Goal: Transaction & Acquisition: Purchase product/service

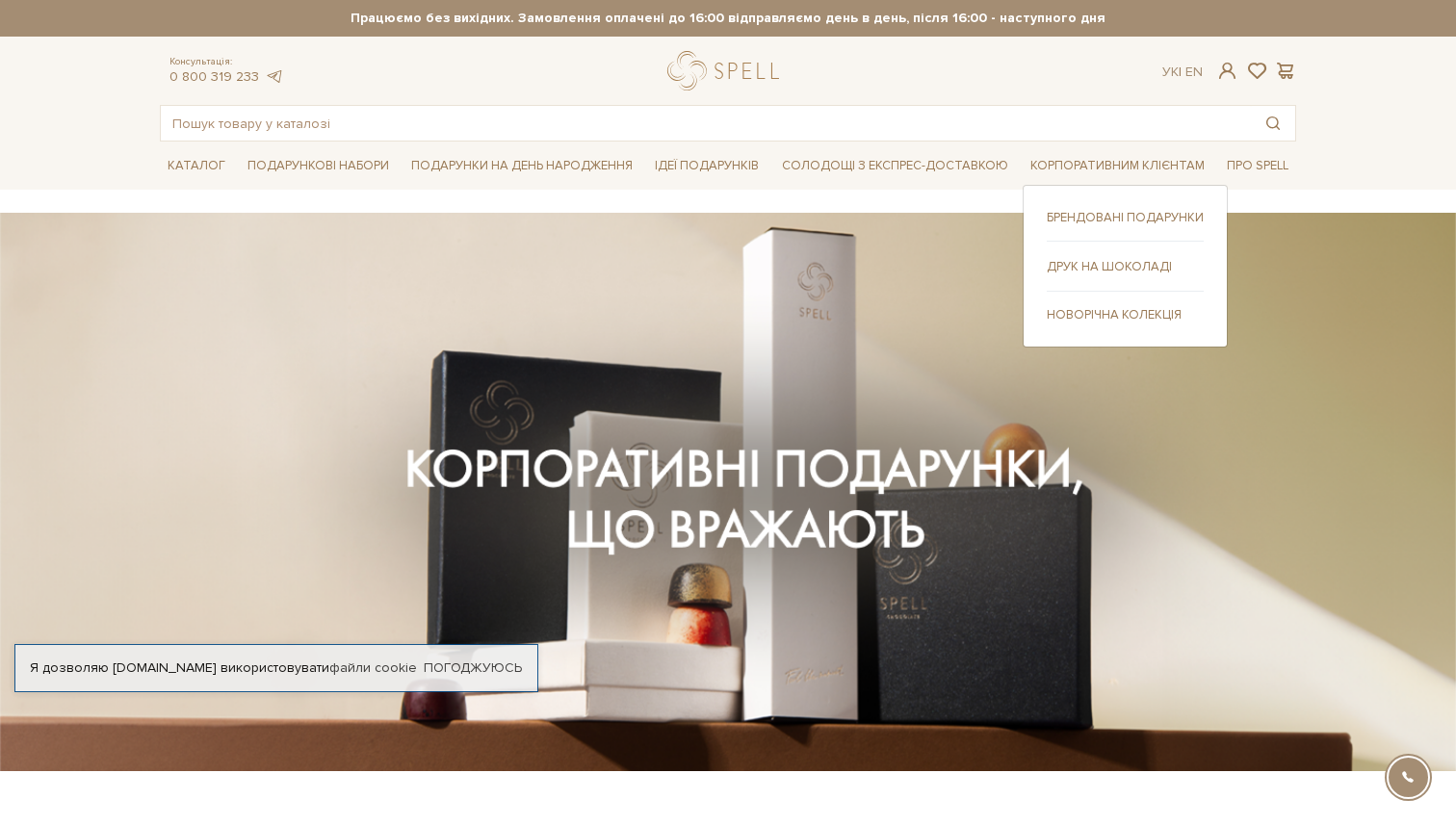
click at [1098, 273] on link "Друк на шоколаді" at bounding box center [1125, 265] width 157 height 17
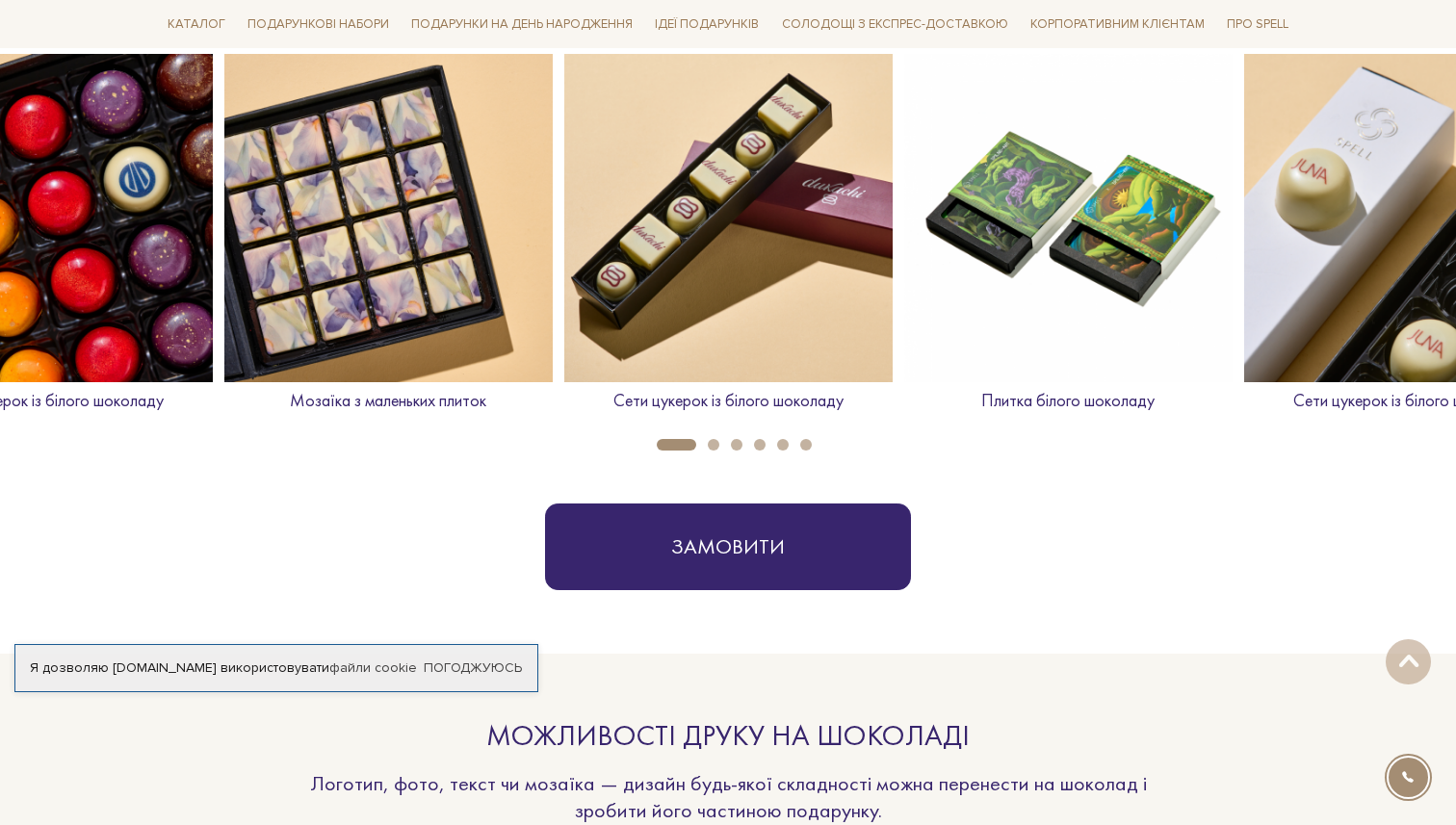
scroll to position [845, 0]
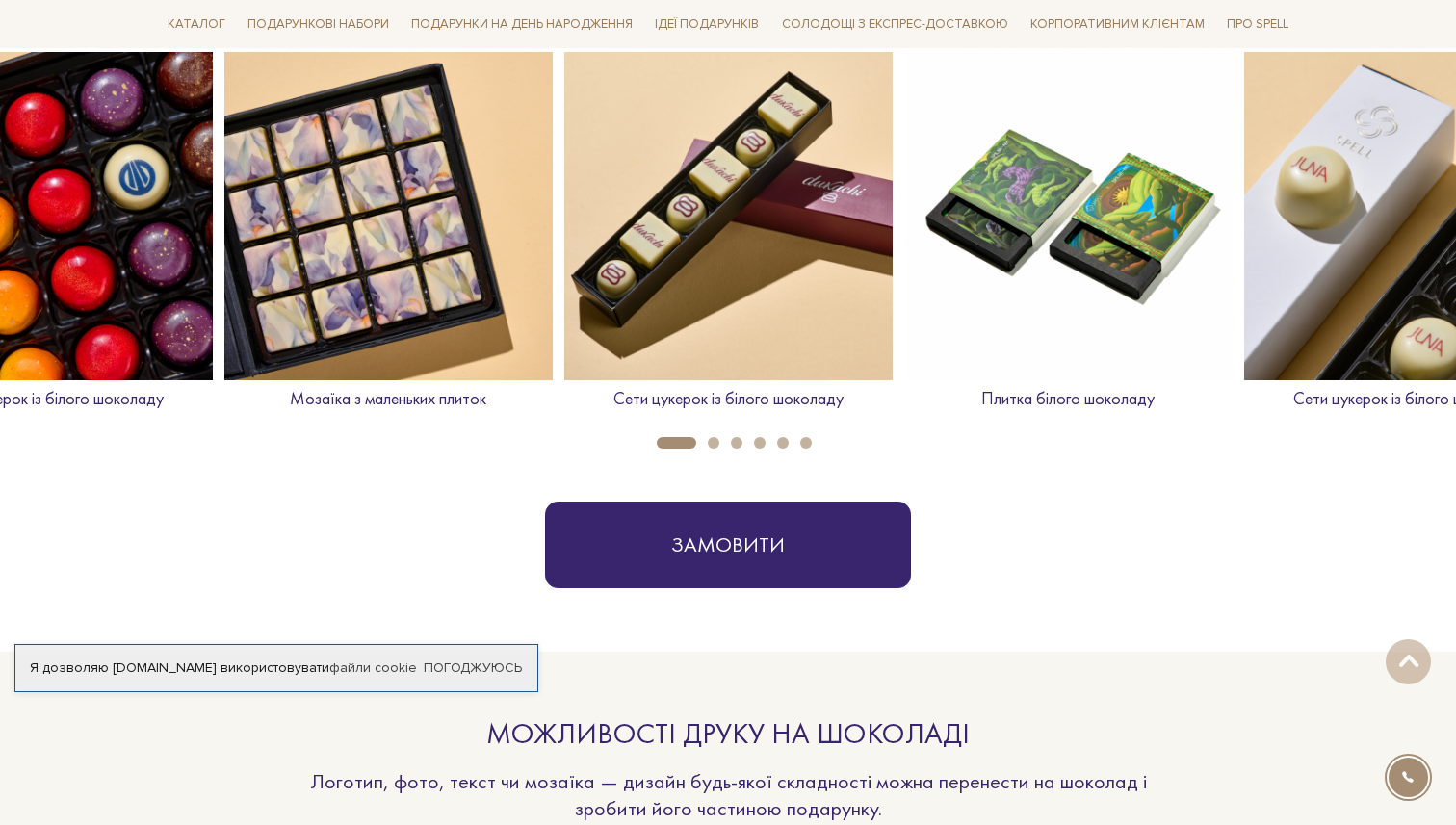
click at [719, 437] on li "3" at bounding box center [730, 443] width 23 height 12
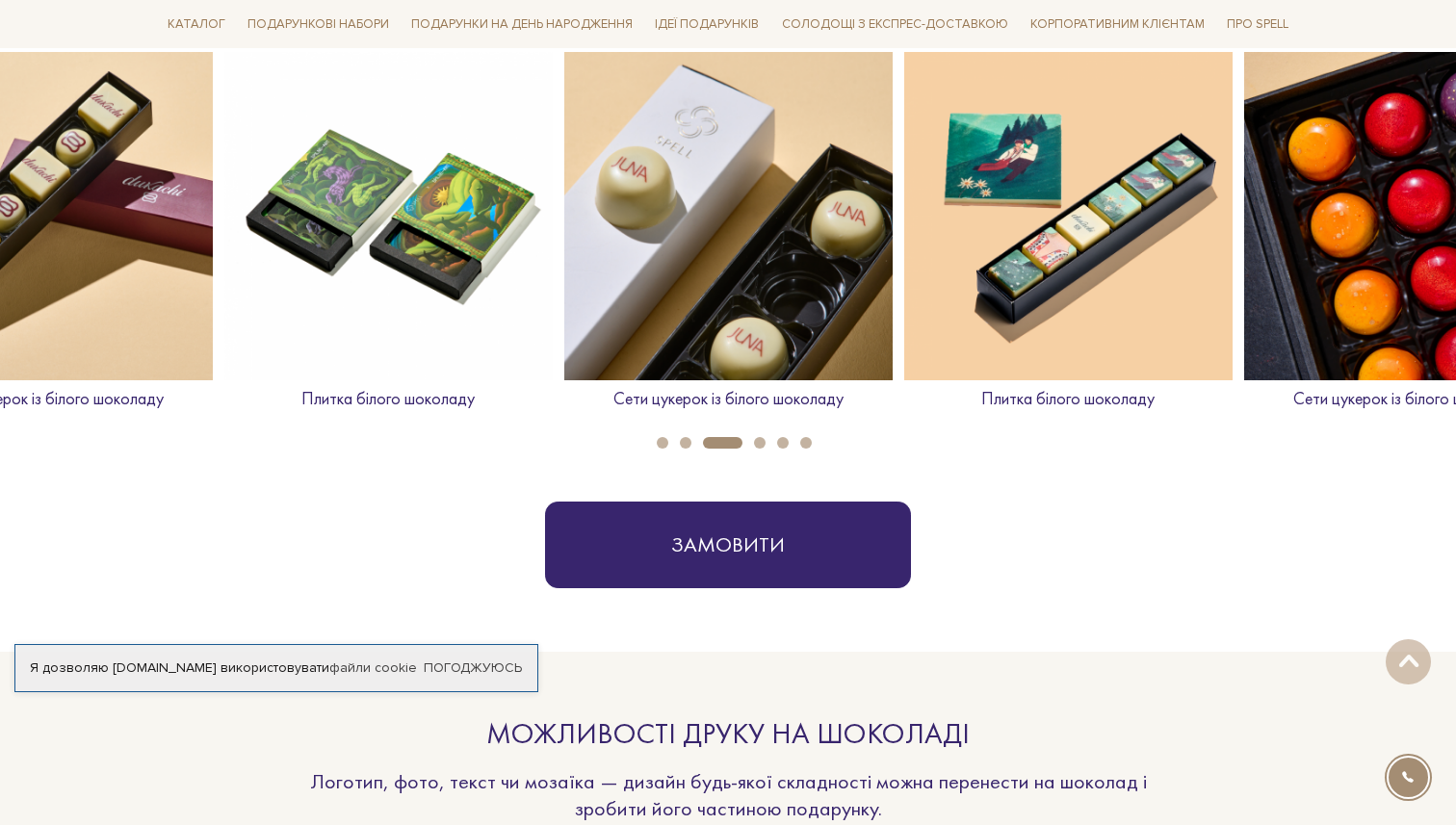
click at [768, 443] on li "5" at bounding box center [777, 443] width 23 height 12
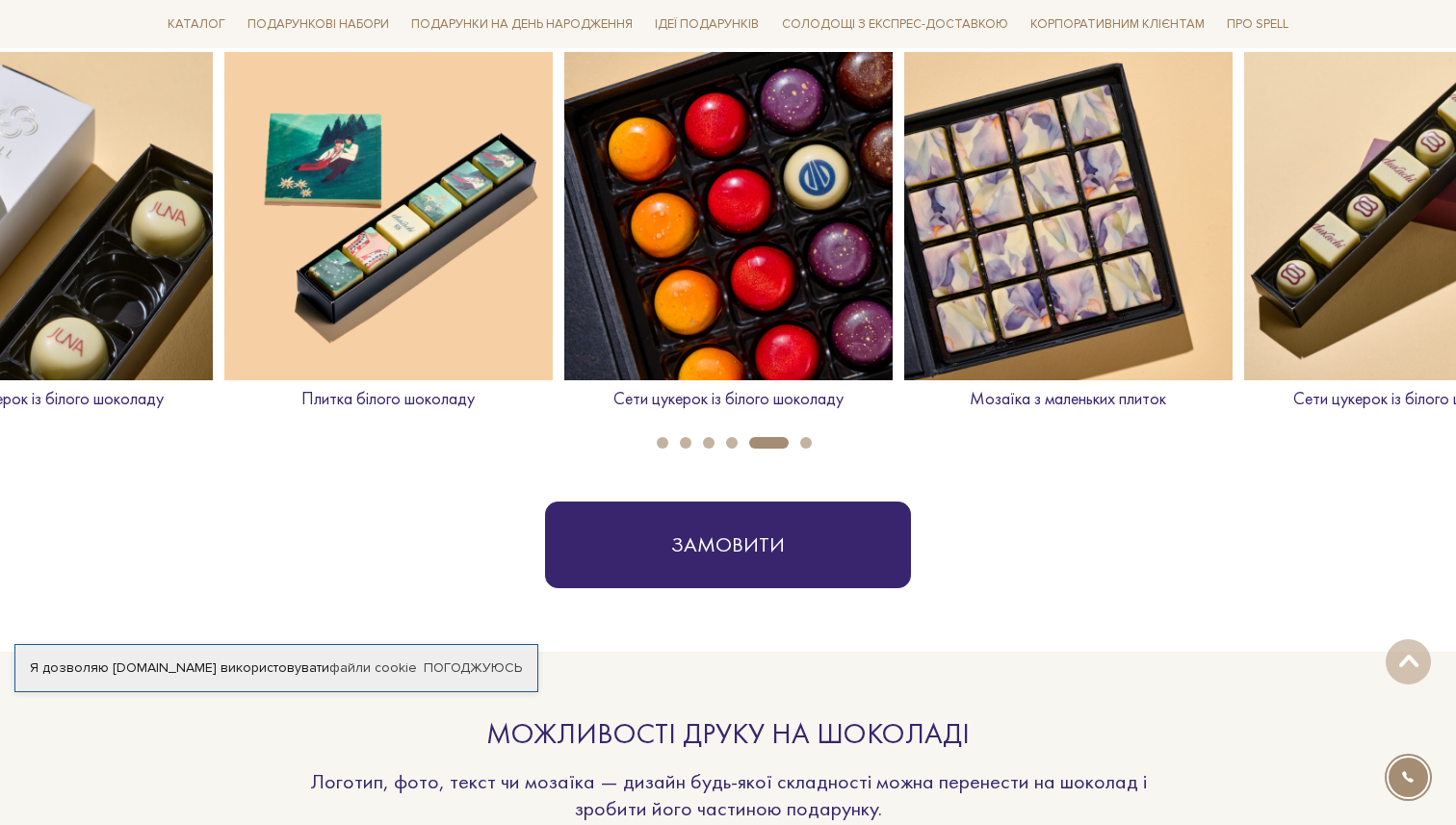
click at [805, 443] on button "6" at bounding box center [806, 443] width 12 height 12
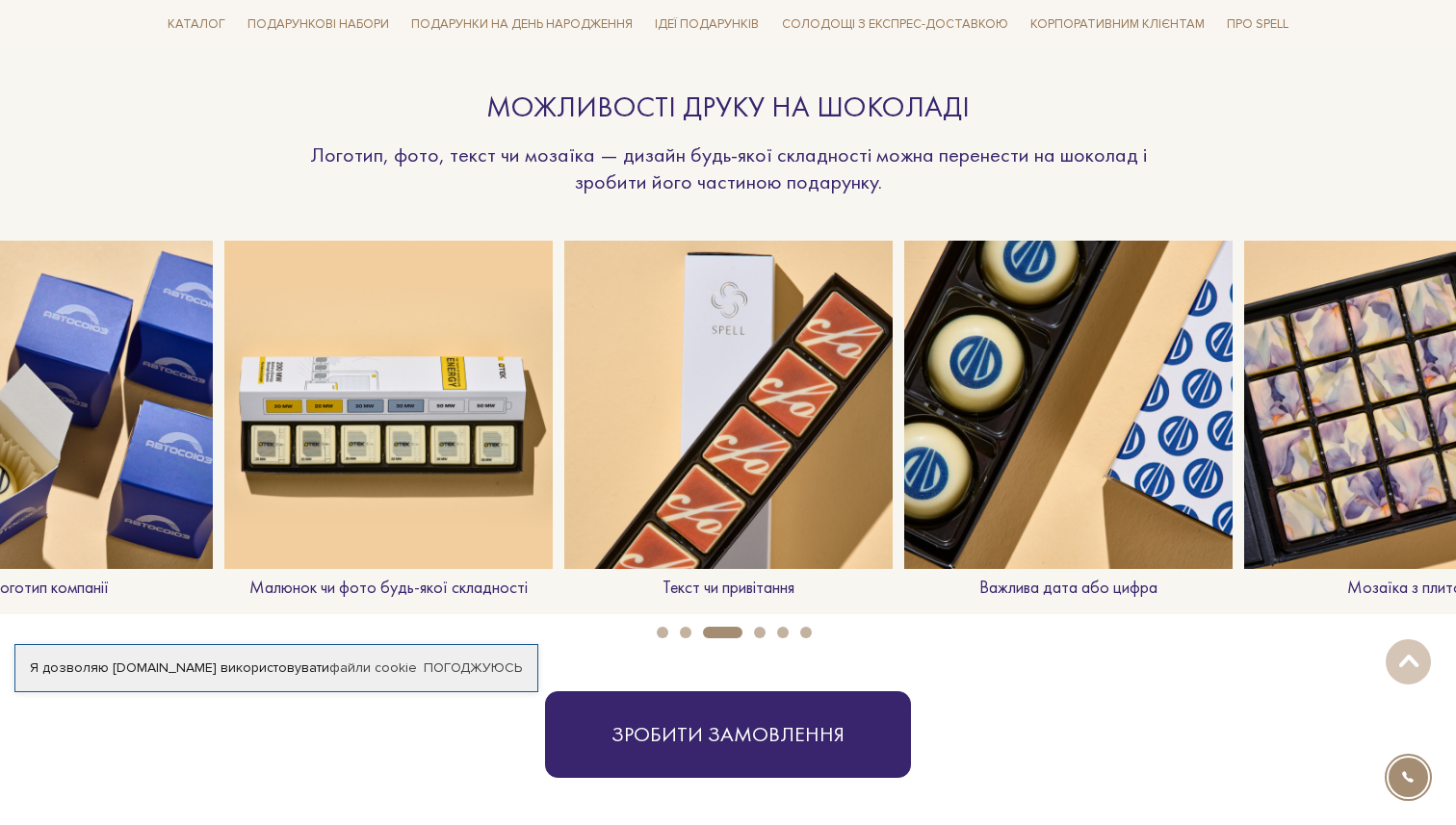
scroll to position [1479, 0]
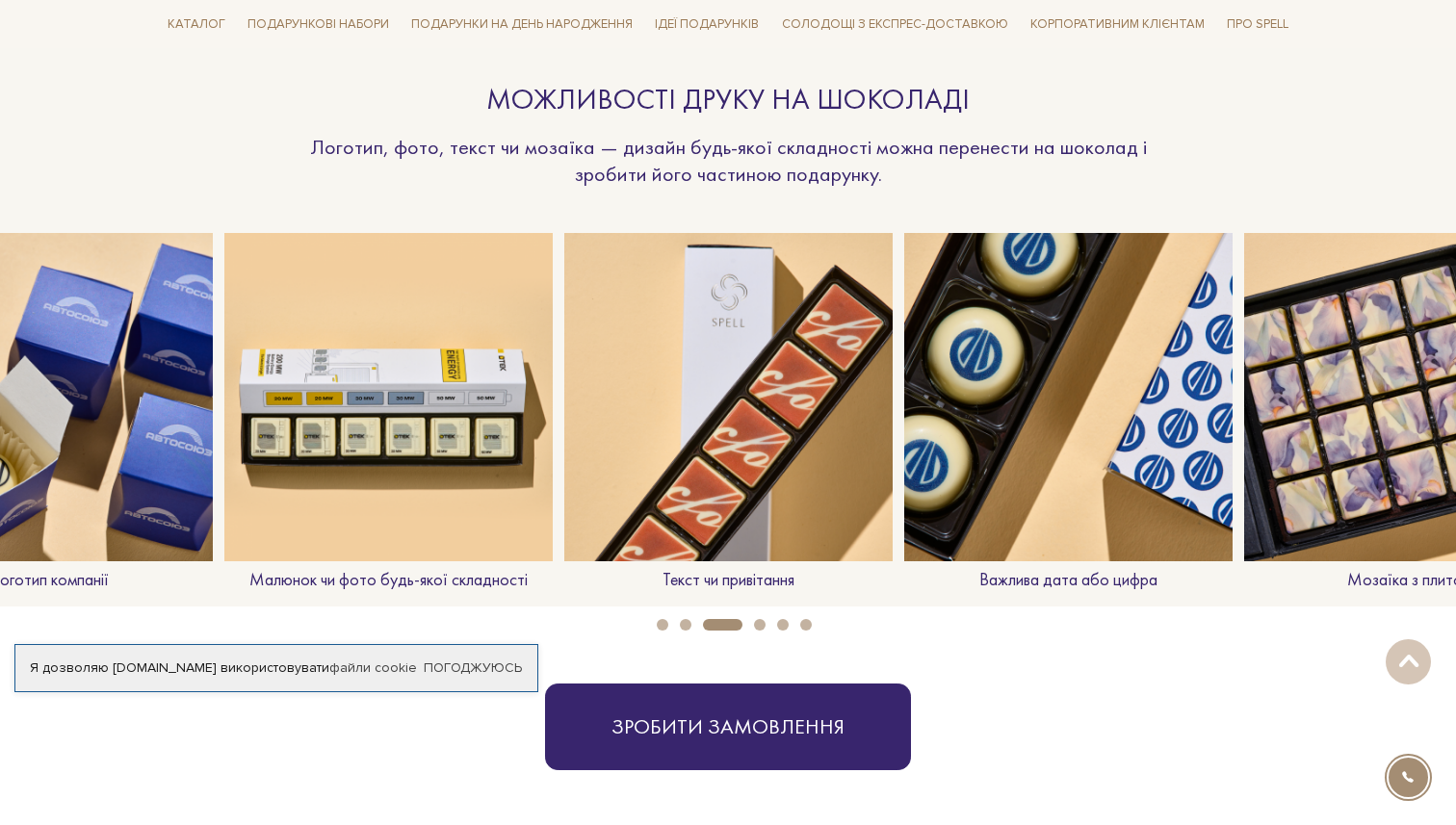
click at [760, 624] on button "4" at bounding box center [760, 624] width 12 height 12
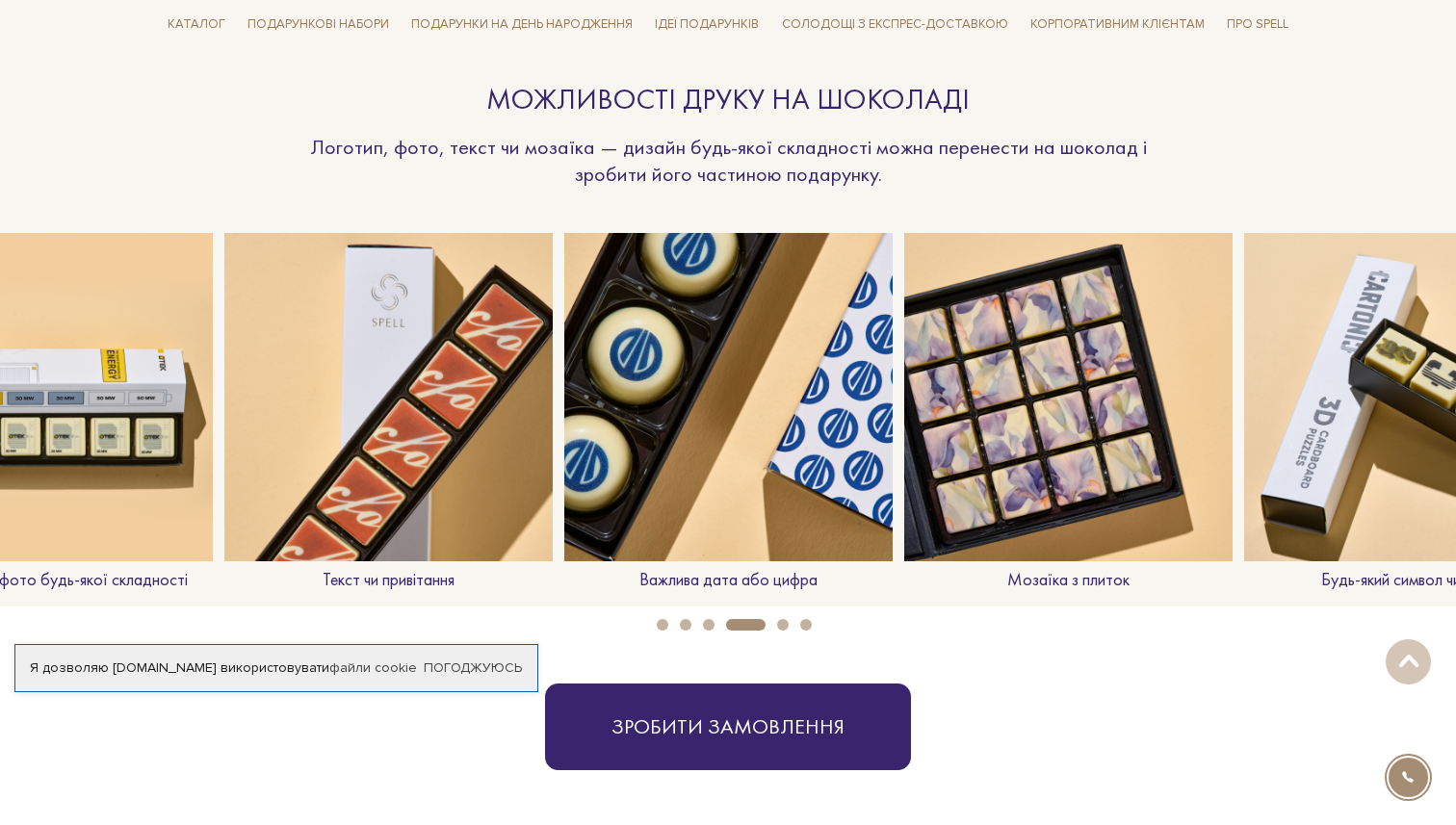
click at [784, 623] on button "5" at bounding box center [783, 624] width 12 height 12
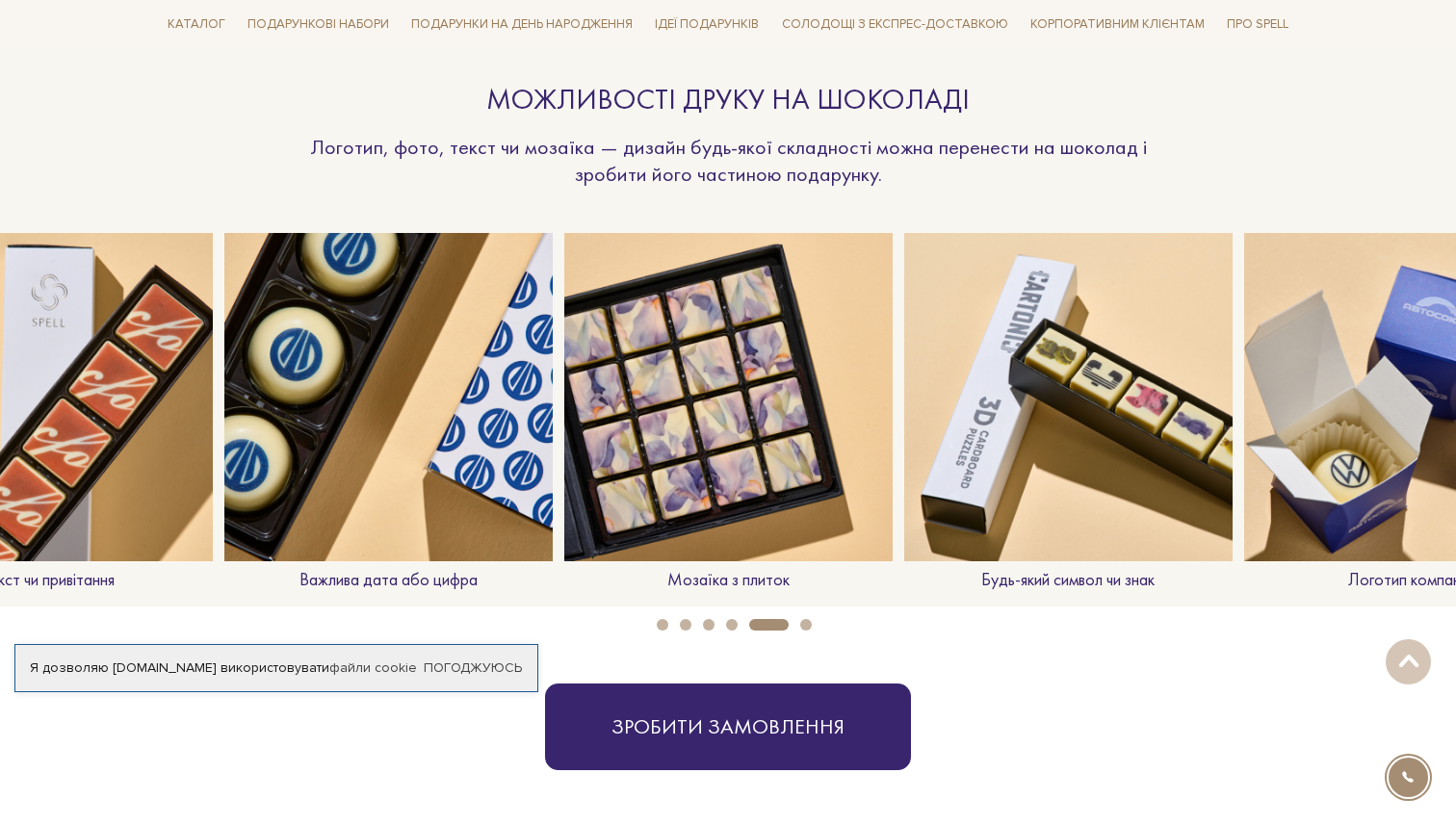
click at [807, 623] on button "6" at bounding box center [806, 624] width 12 height 12
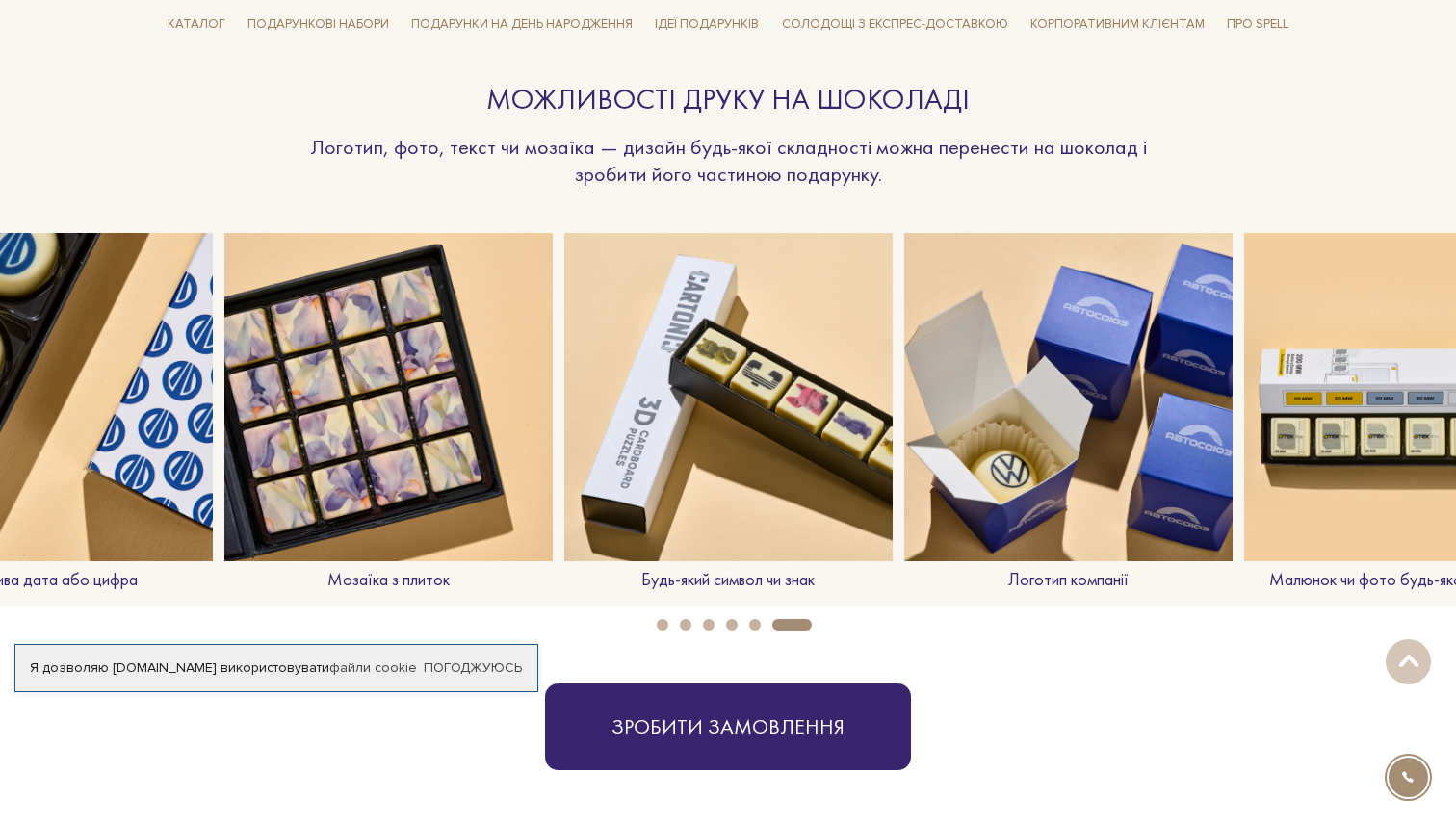
click at [668, 618] on li "2" at bounding box center [679, 624] width 23 height 12
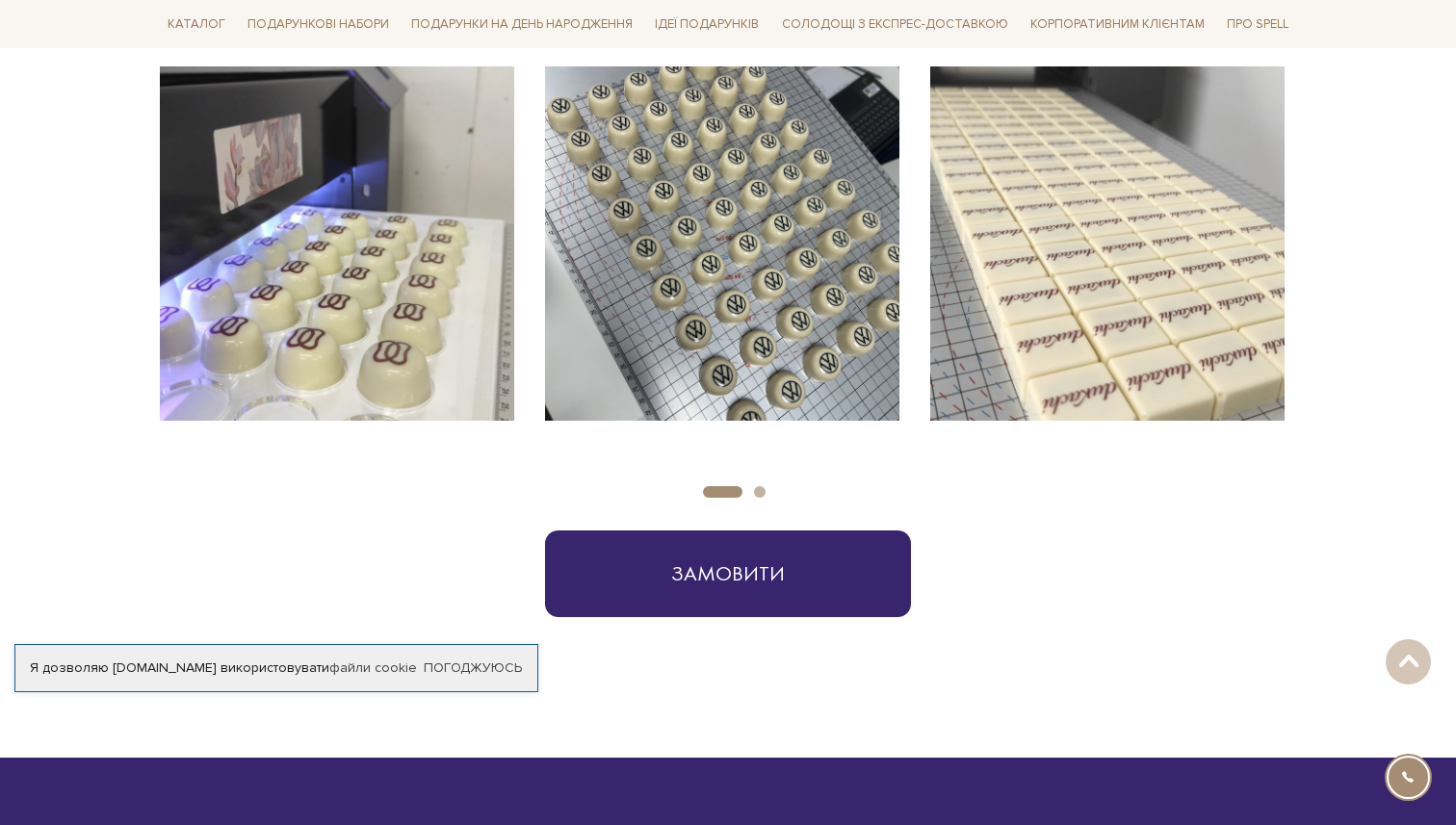
scroll to position [2921, 0]
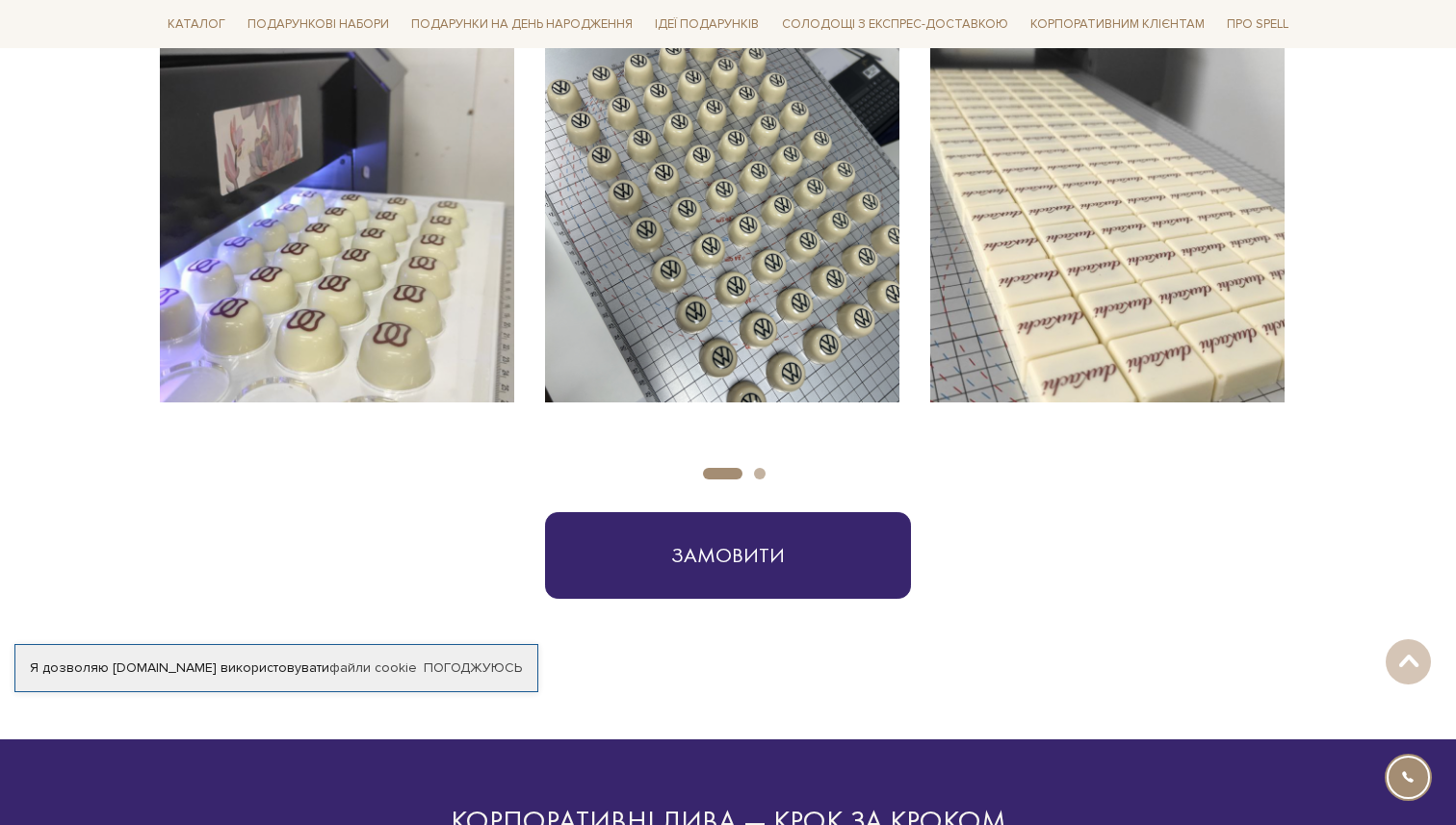
click at [758, 473] on button "Carousel Page 2" at bounding box center [760, 473] width 12 height 12
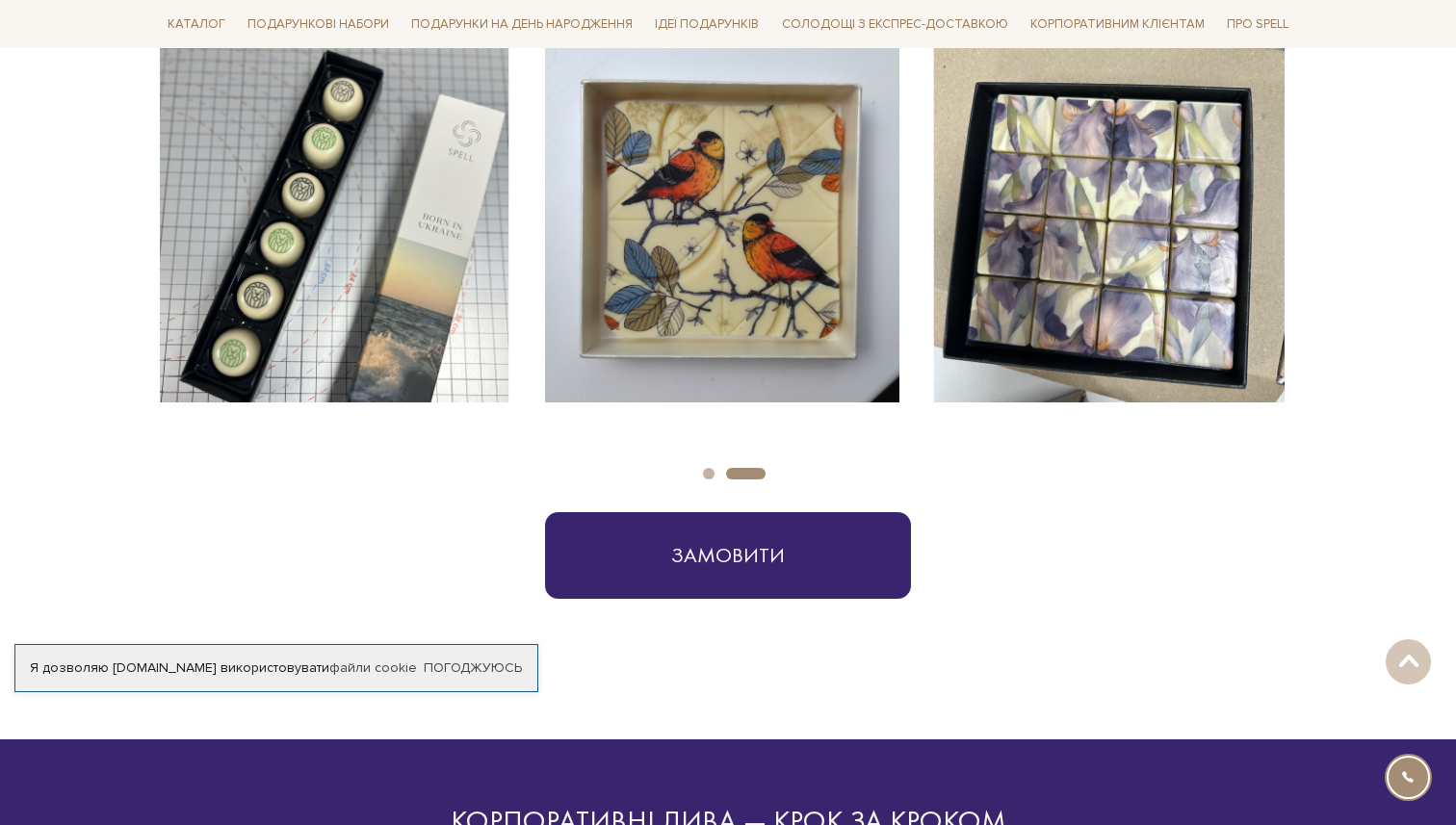
click at [707, 472] on button "Carousel Page 1" at bounding box center [709, 473] width 12 height 12
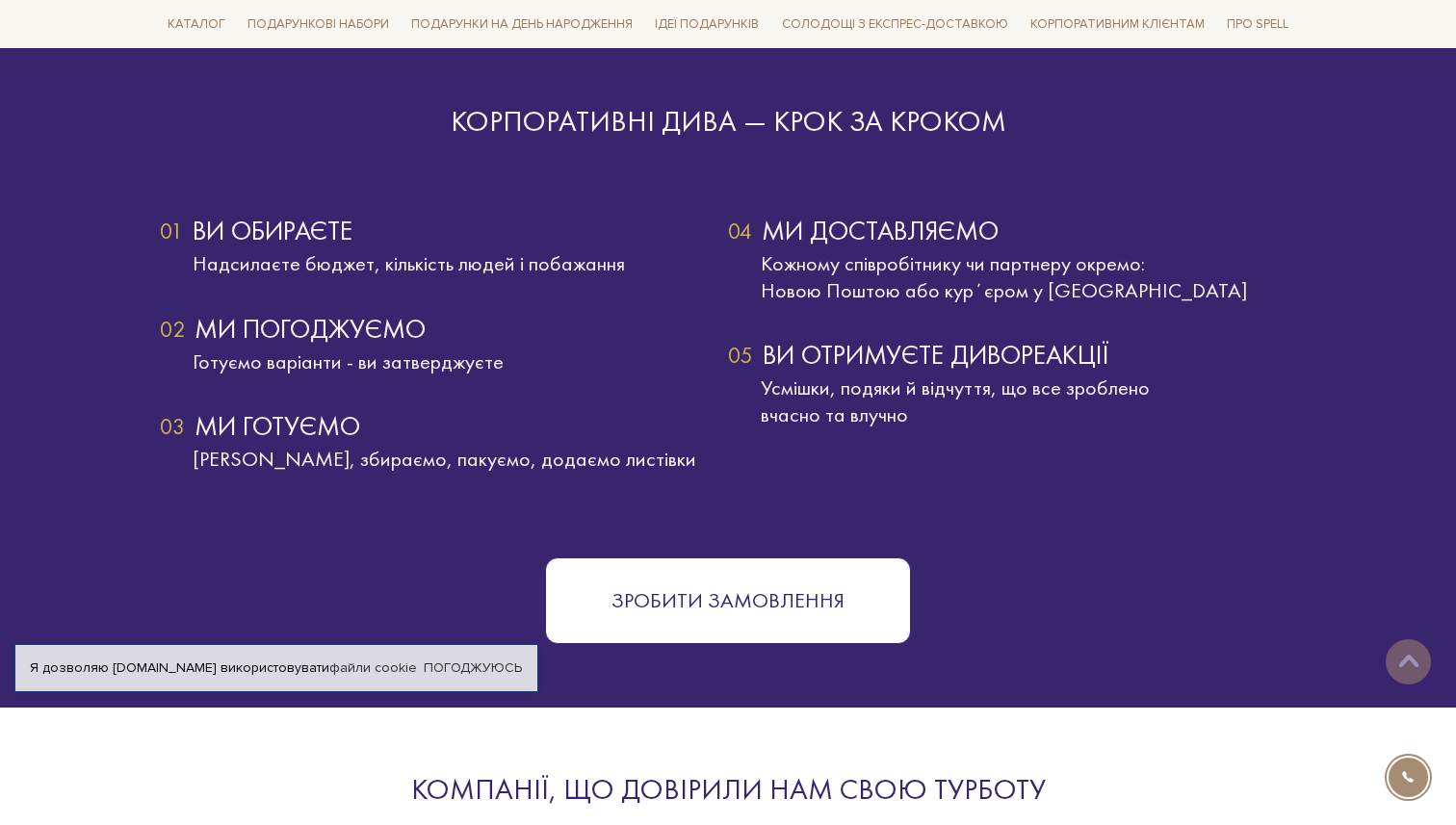
scroll to position [3625, 0]
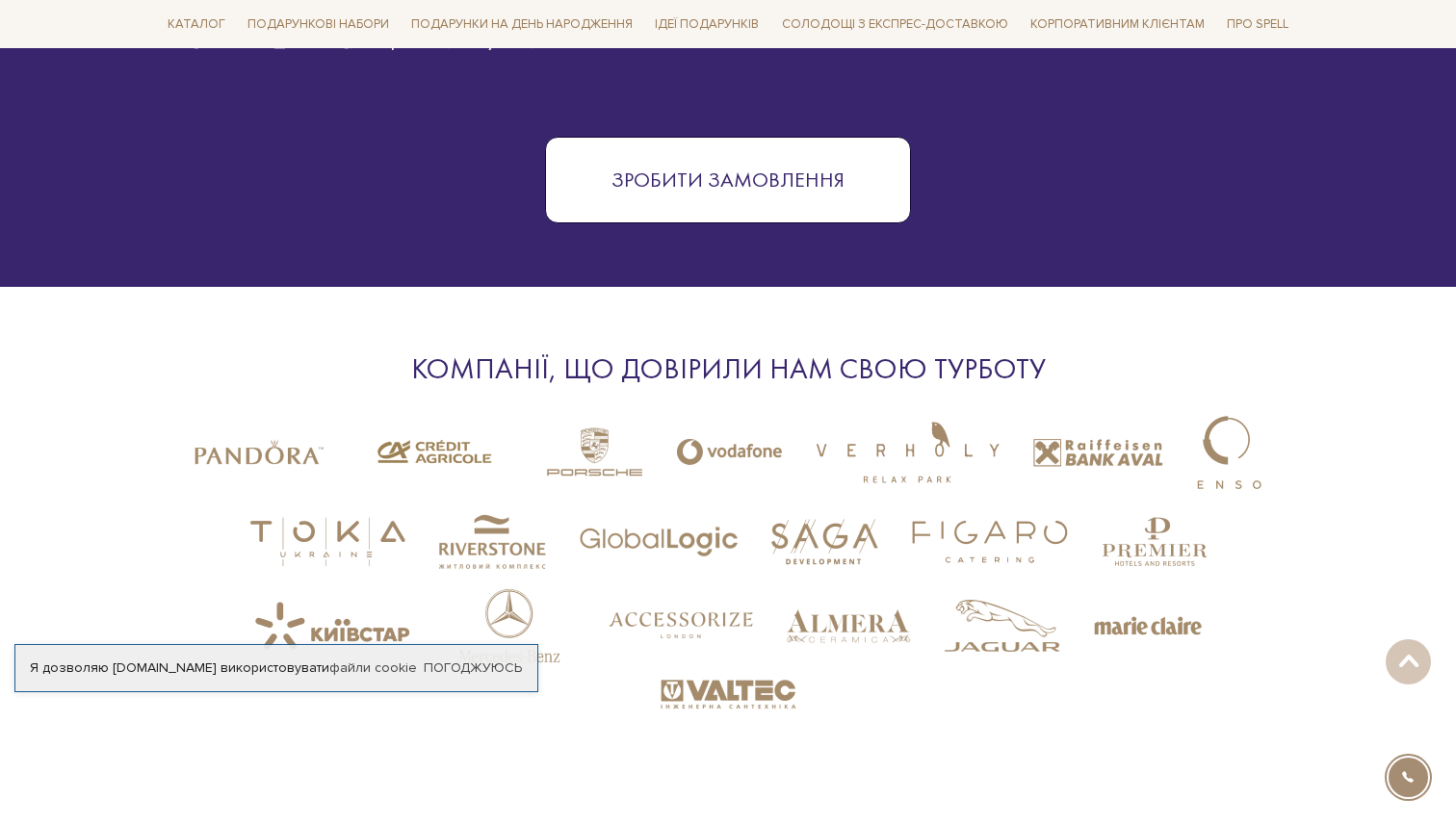
click at [786, 198] on button "Зробити замовлення" at bounding box center [728, 179] width 366 height 86
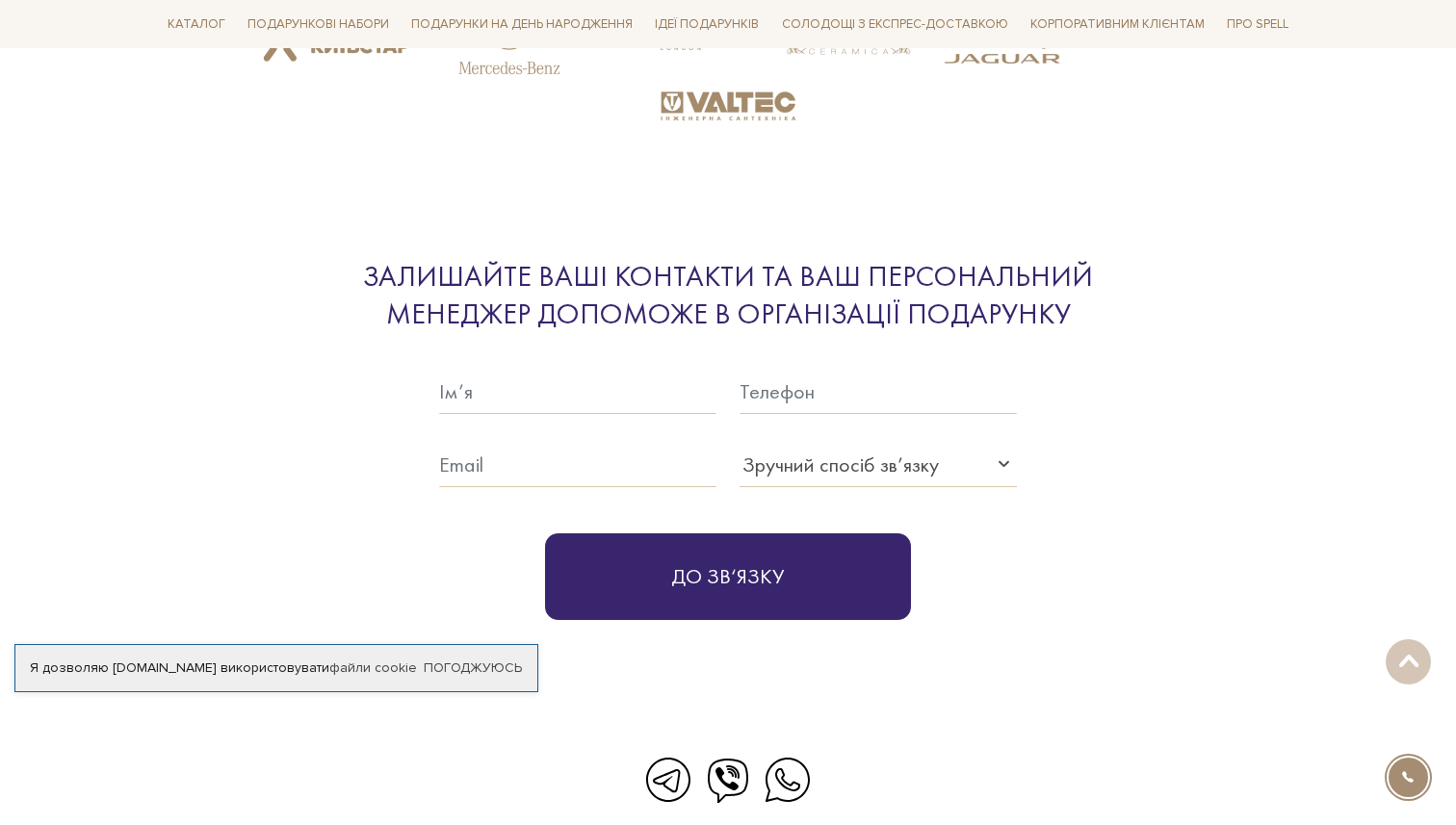
scroll to position [4656, 0]
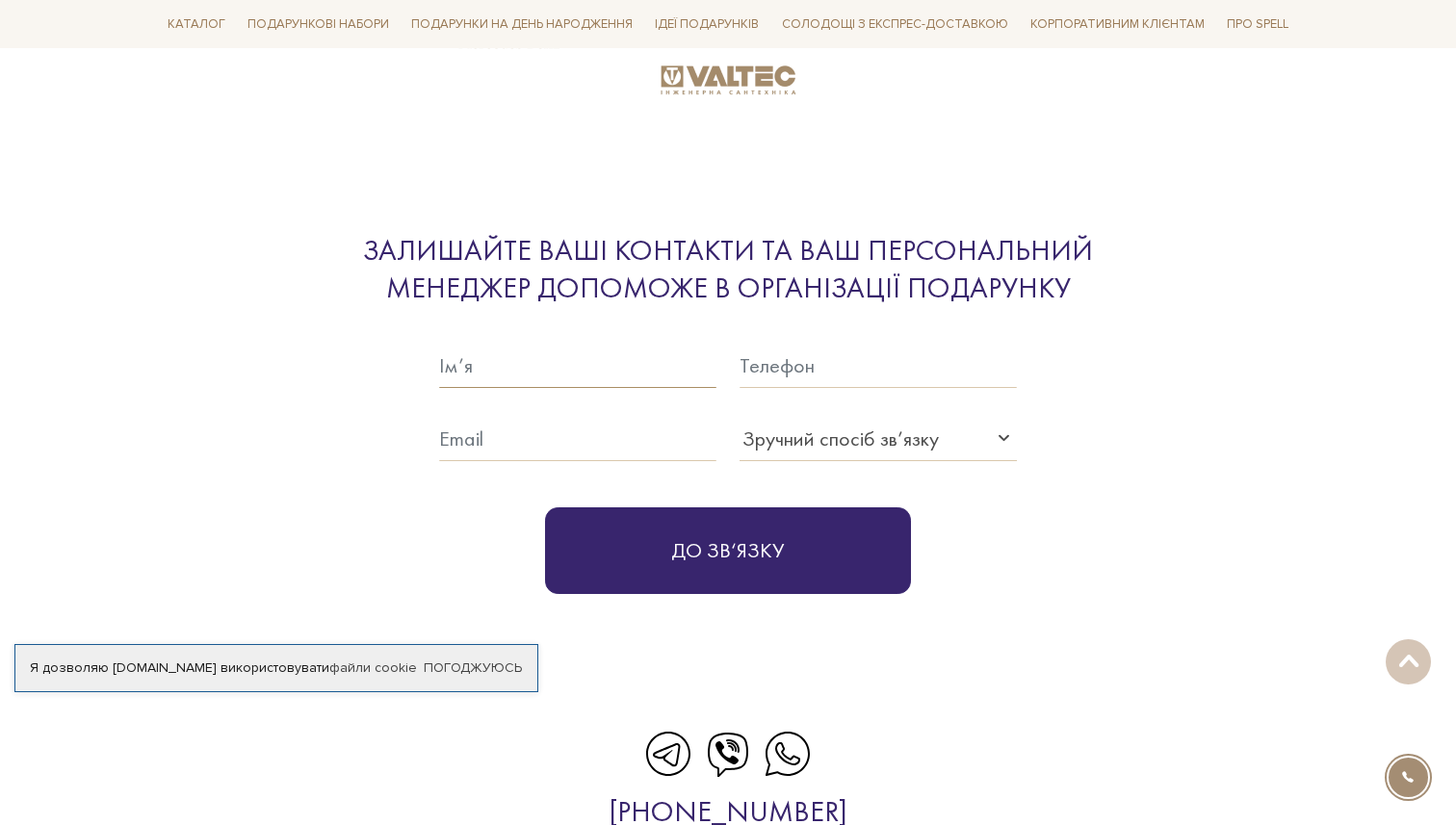
click at [589, 349] on input "text" at bounding box center [577, 366] width 277 height 45
click at [799, 418] on div "Зручний спосіб зв’язку" at bounding box center [877, 438] width 277 height 45
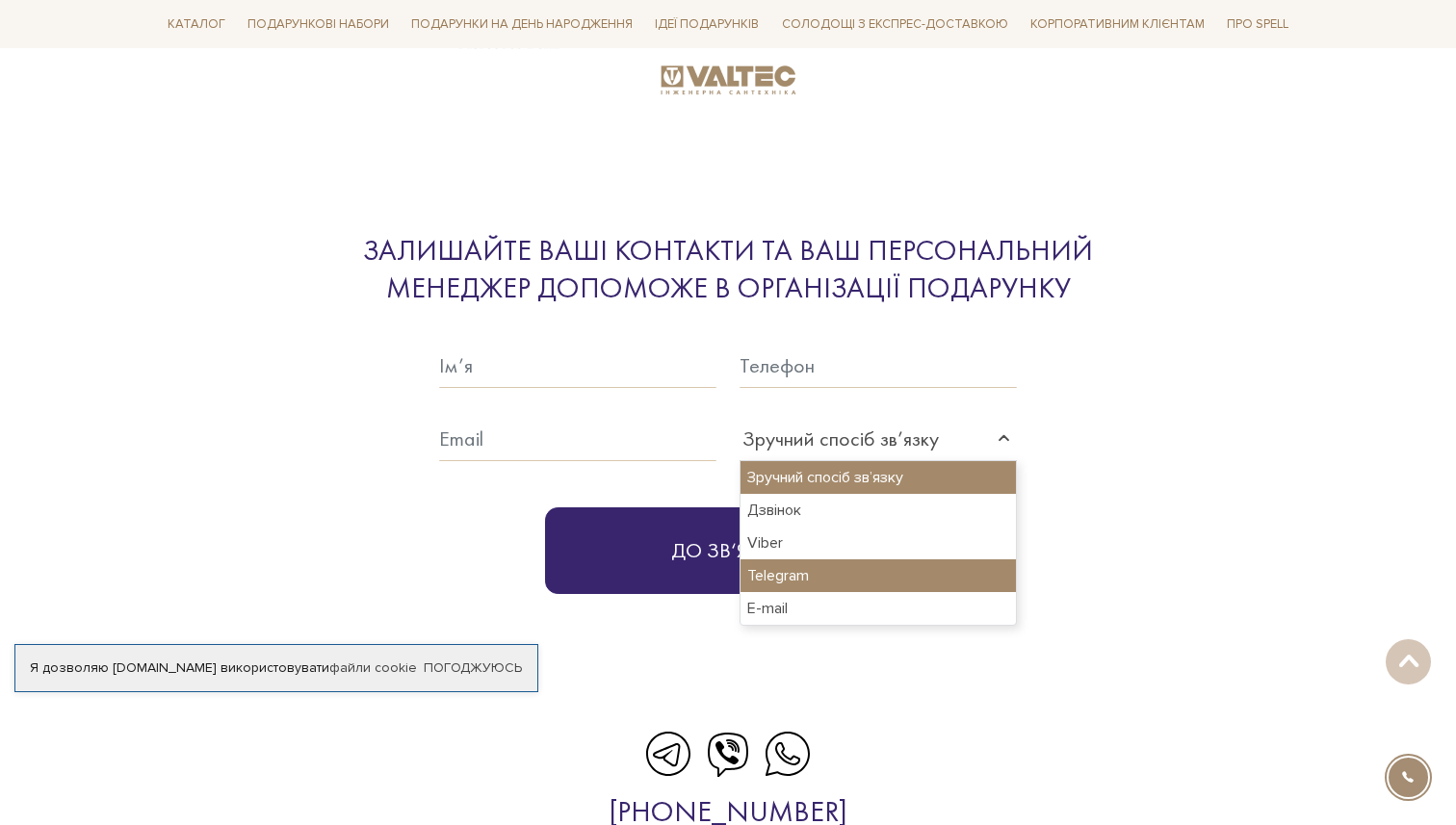
click at [795, 566] on div "Telegram" at bounding box center [877, 575] width 275 height 33
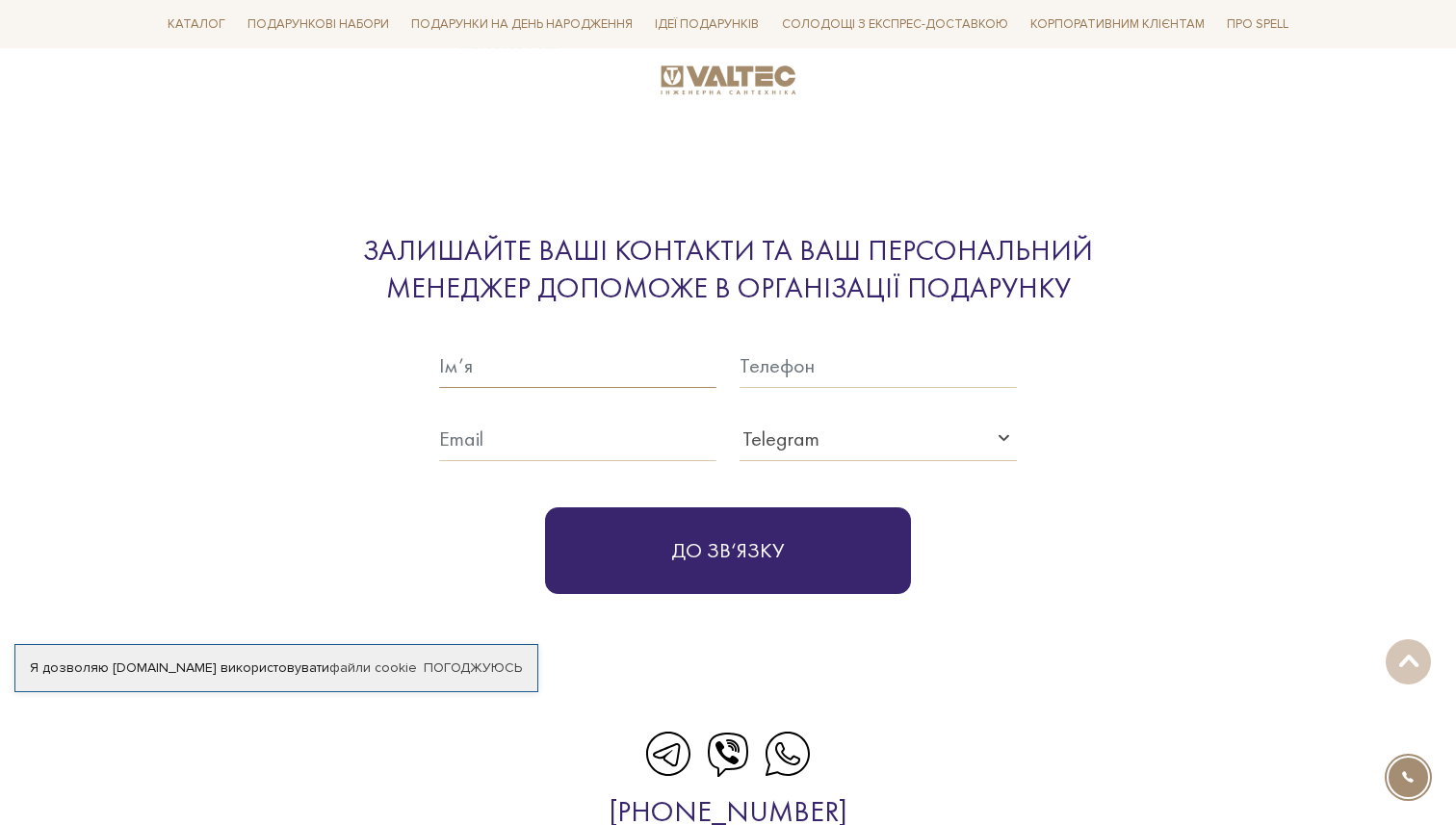
click at [621, 361] on input "text" at bounding box center [577, 366] width 277 height 45
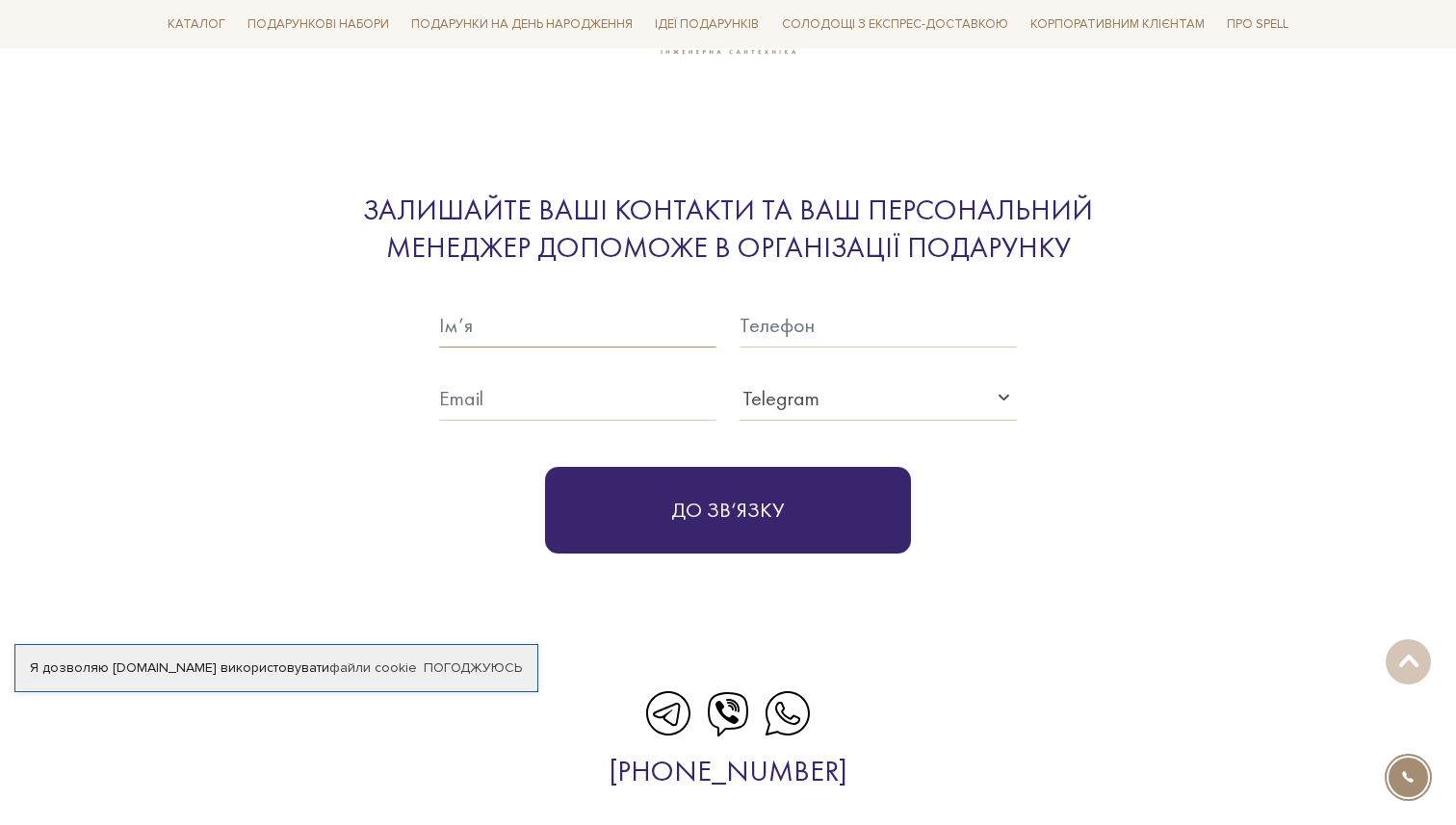
scroll to position [4668, 0]
